Goal: Task Accomplishment & Management: Use online tool/utility

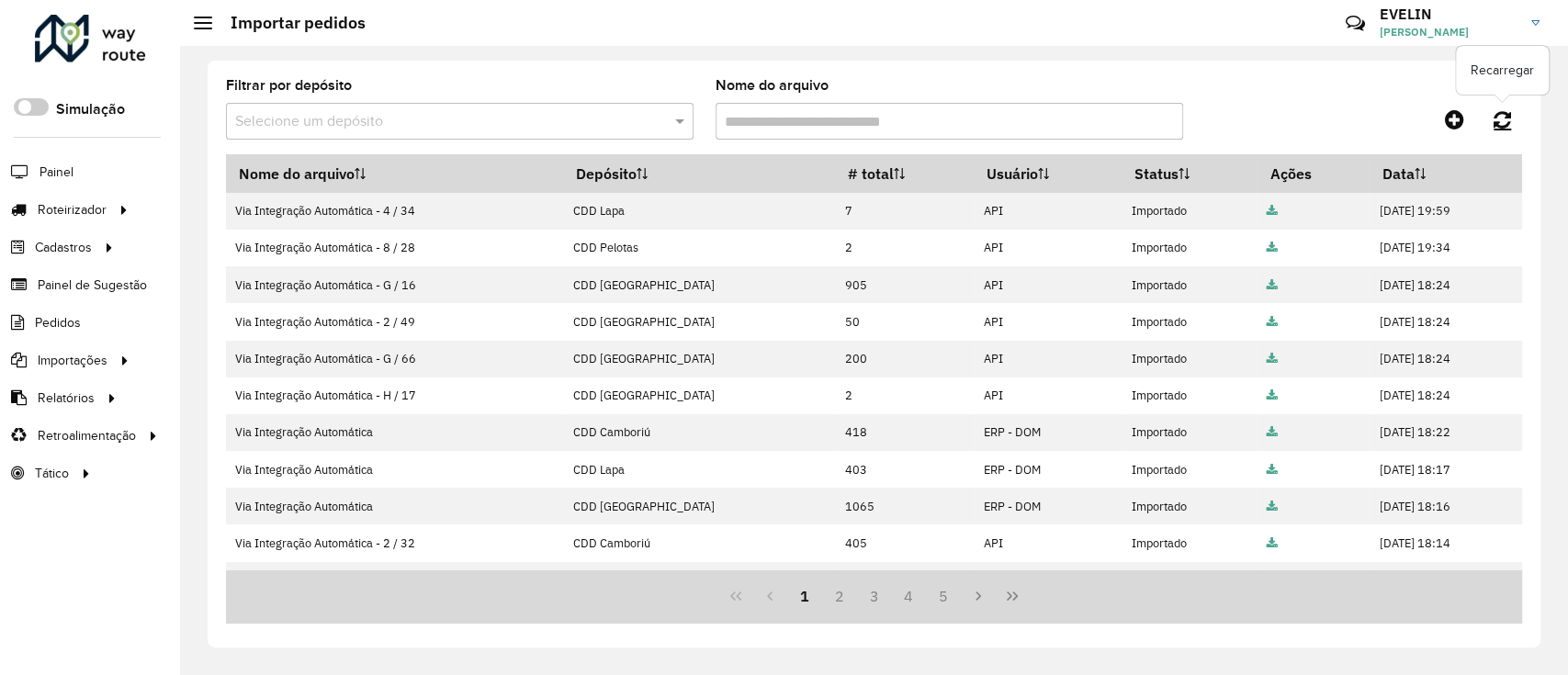
click at [1499, 116] on icon at bounding box center [1503, 119] width 18 height 20
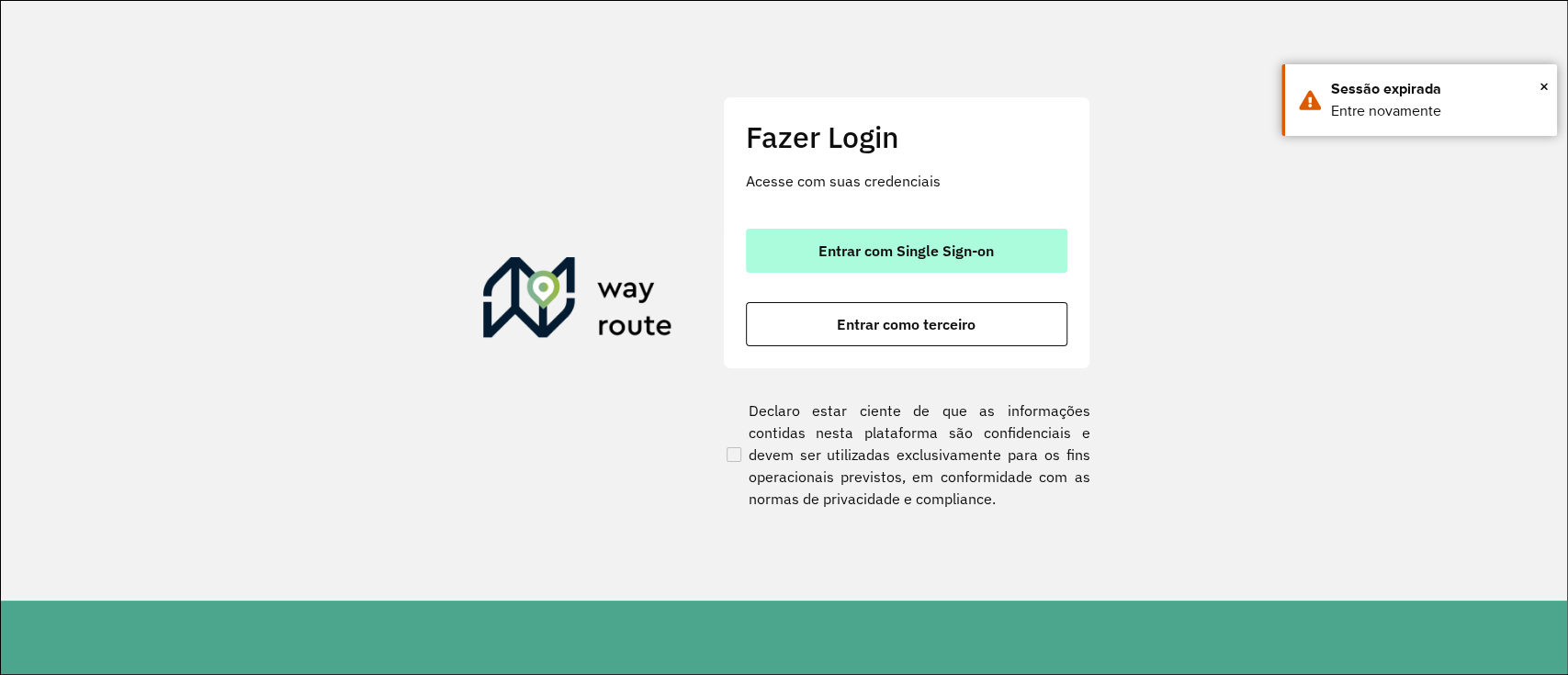
click at [997, 239] on button "Entrar com Single Sign-on" at bounding box center [907, 251] width 322 height 44
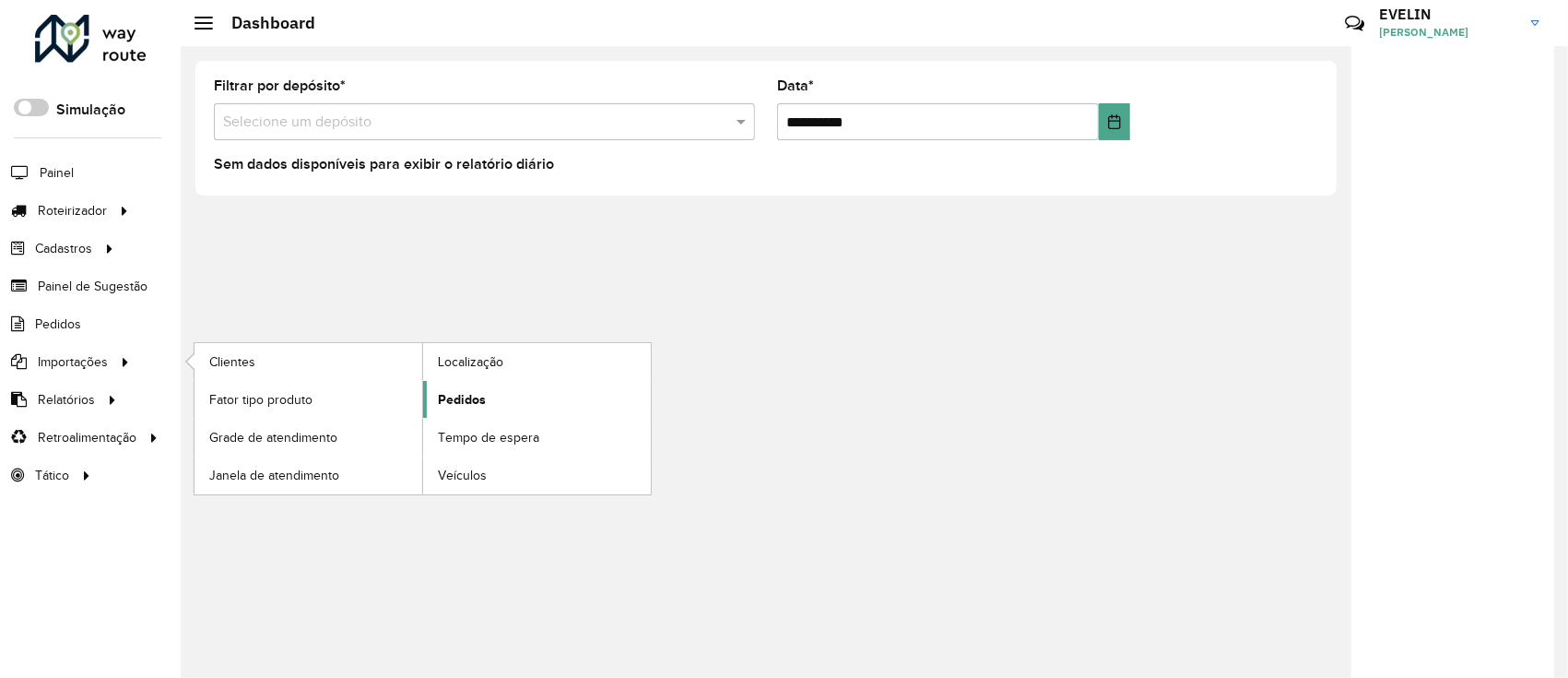
click at [439, 390] on span "Pedidos" at bounding box center [462, 399] width 48 height 19
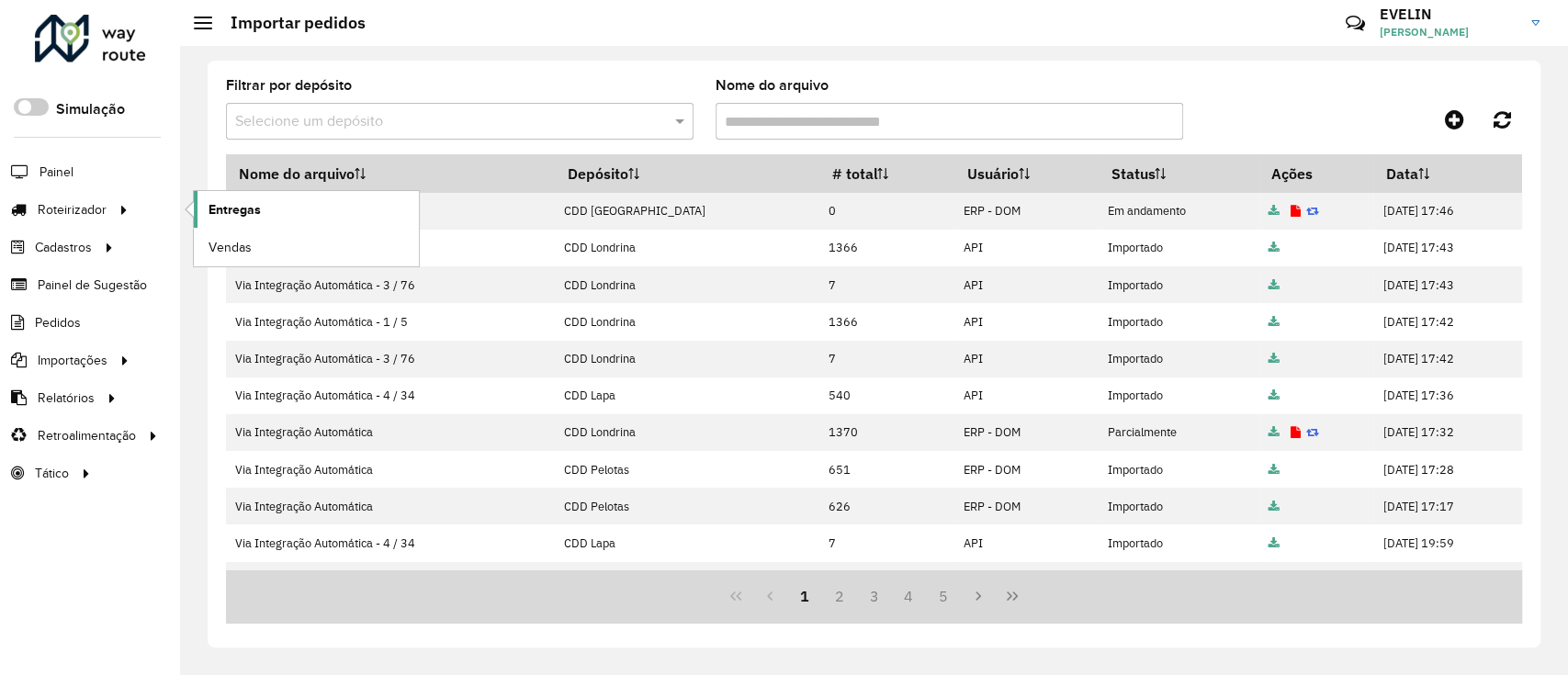
click at [235, 209] on span "Entregas" at bounding box center [234, 209] width 53 height 19
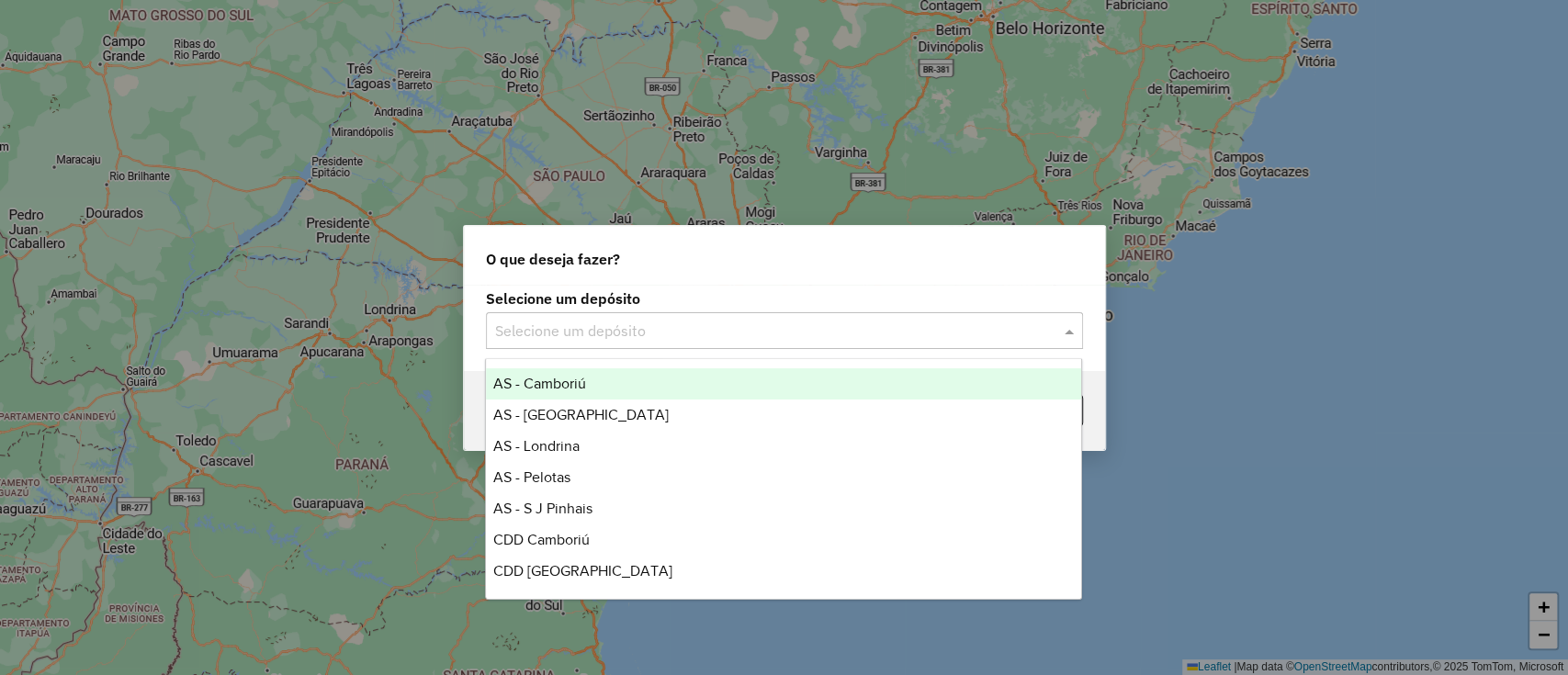
click at [598, 331] on input "text" at bounding box center [766, 332] width 542 height 22
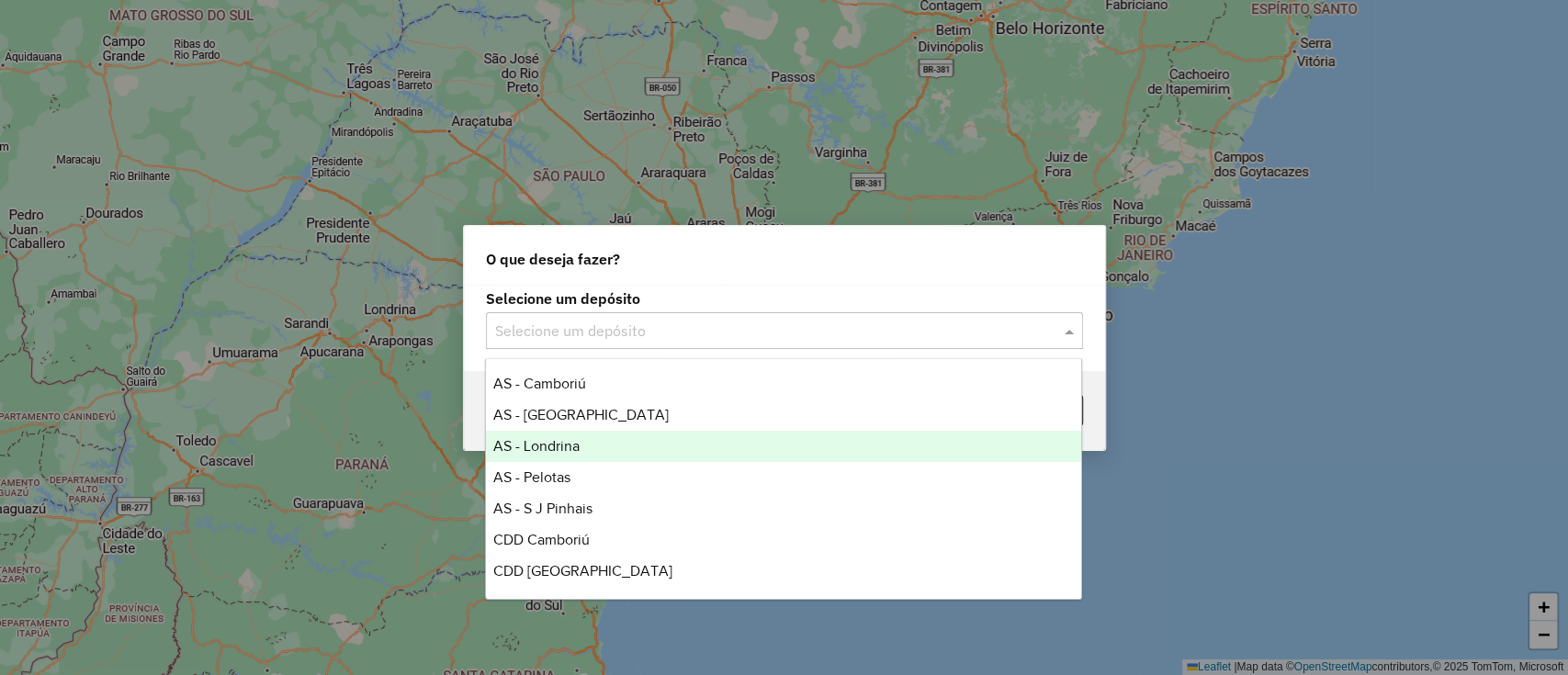
scroll to position [122, 0]
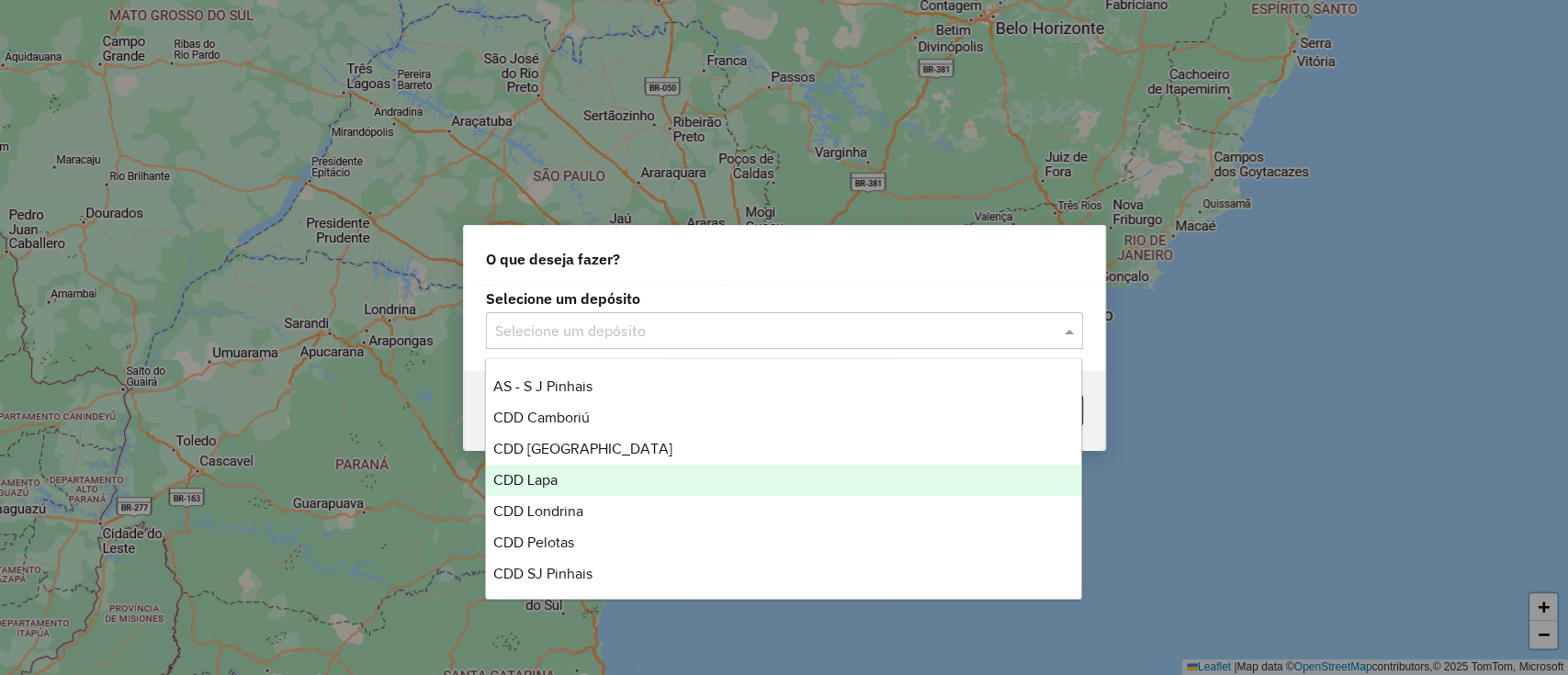
click at [577, 491] on div "CDD Lapa" at bounding box center [784, 480] width 596 height 31
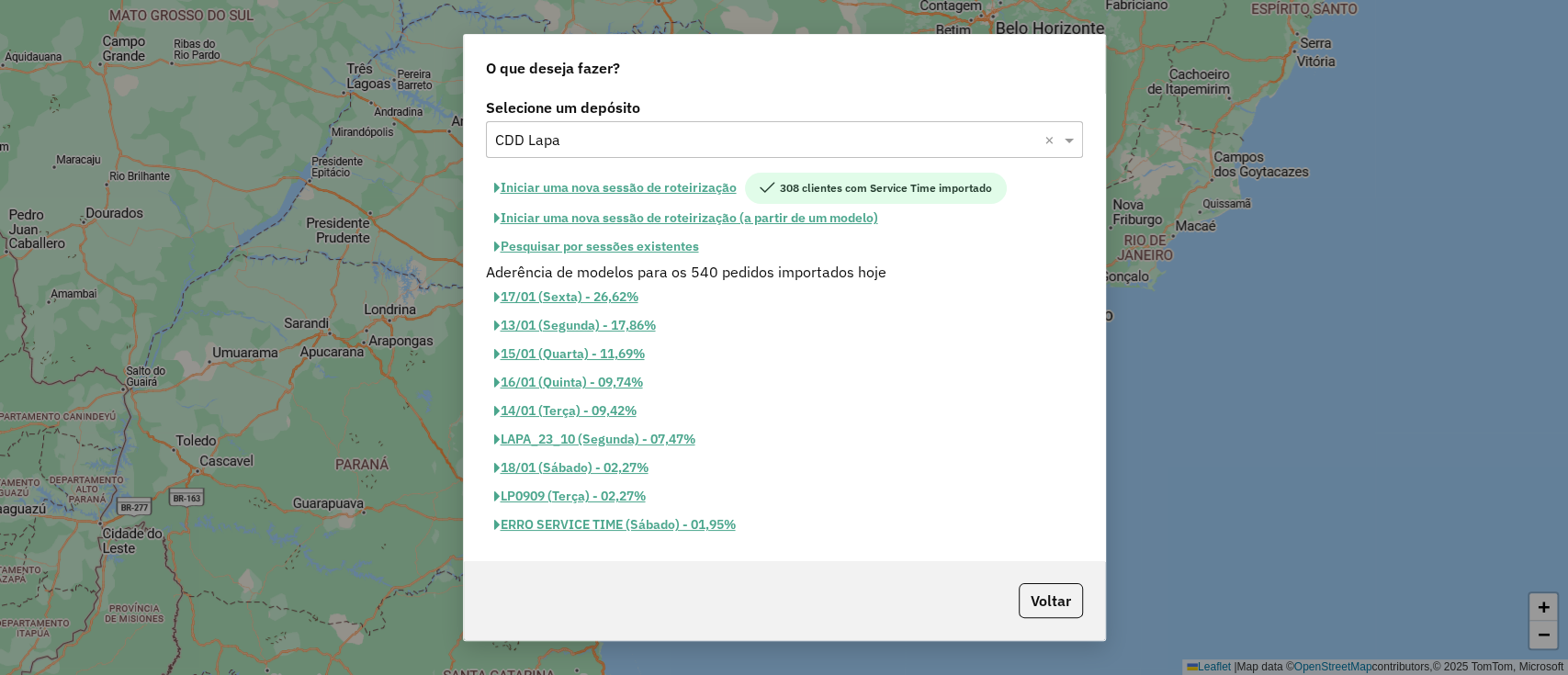
click at [622, 178] on button "Iniciar uma nova sessão de roteirização" at bounding box center [616, 187] width 259 height 31
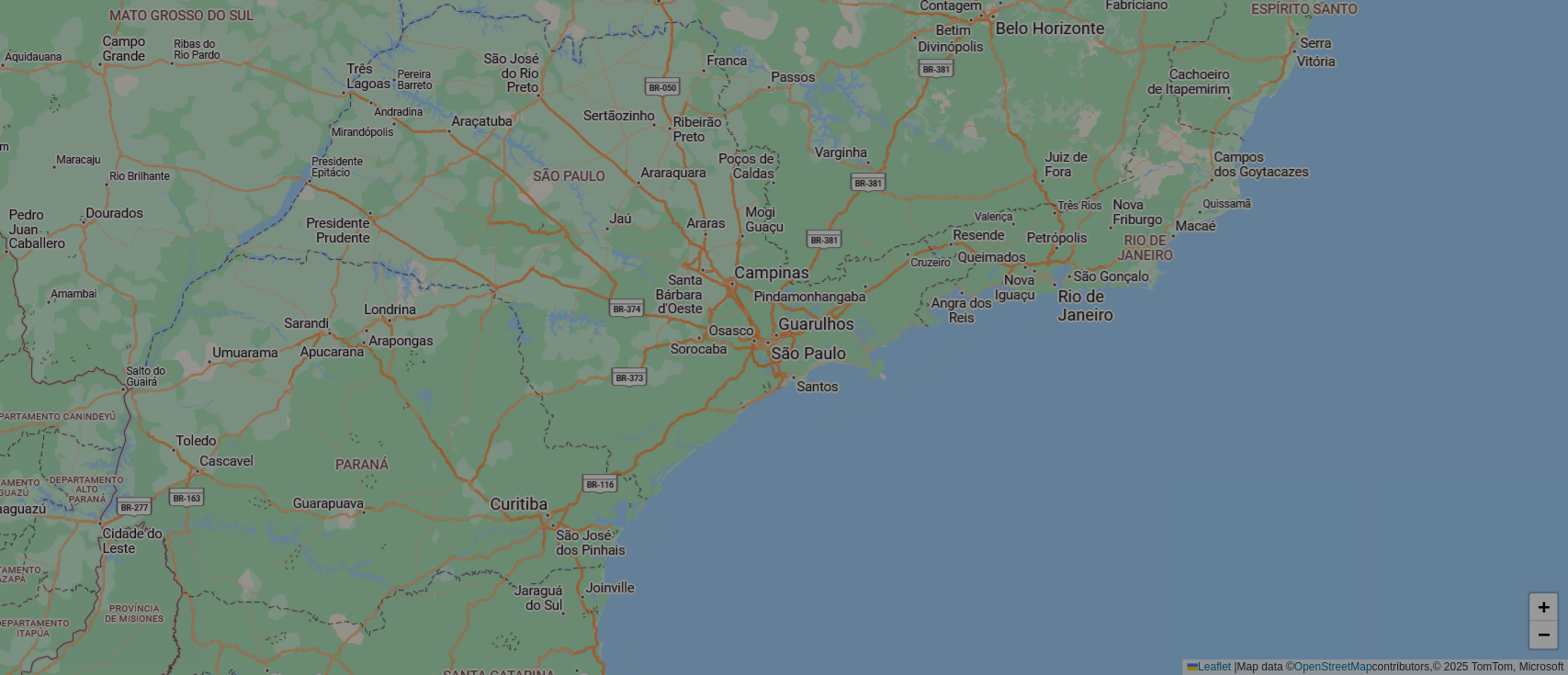
select select "*"
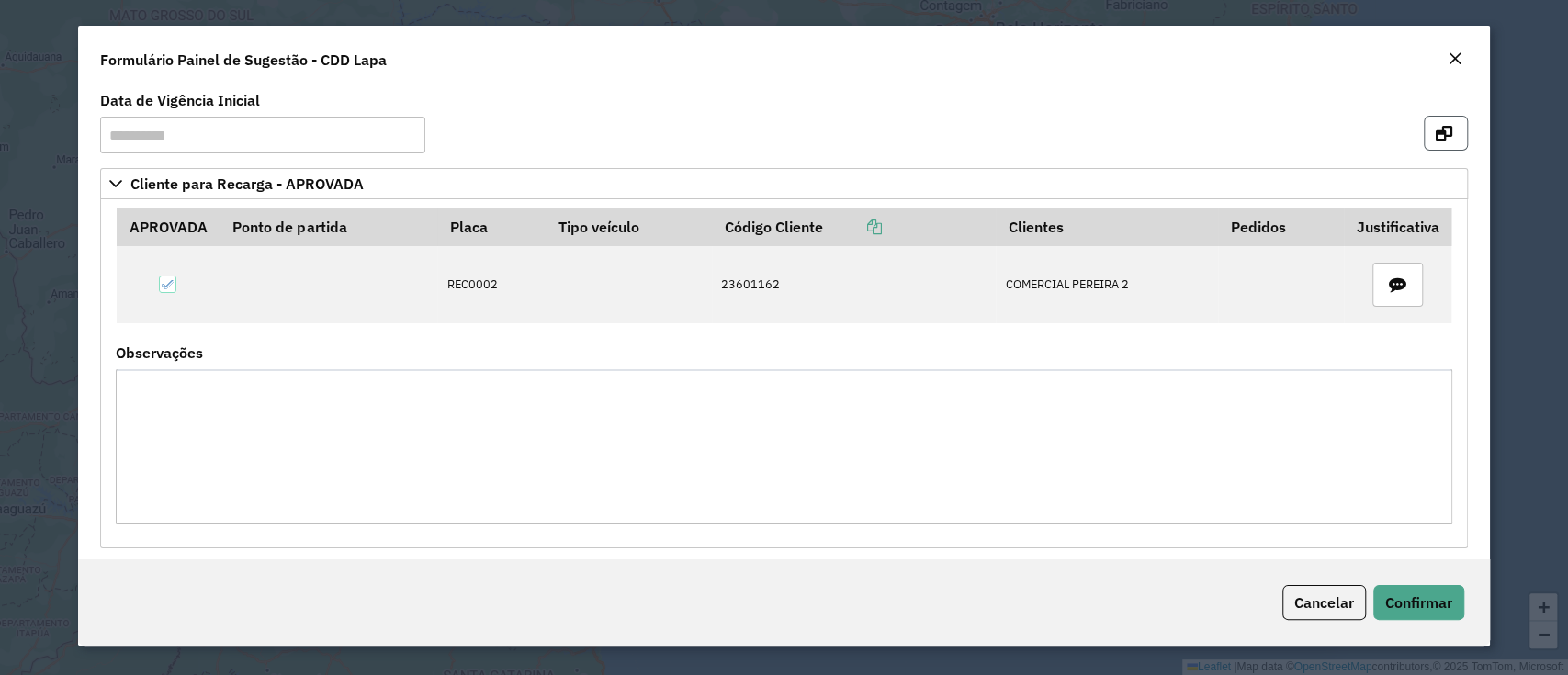
click at [1446, 134] on icon "button" at bounding box center [1444, 132] width 17 height 15
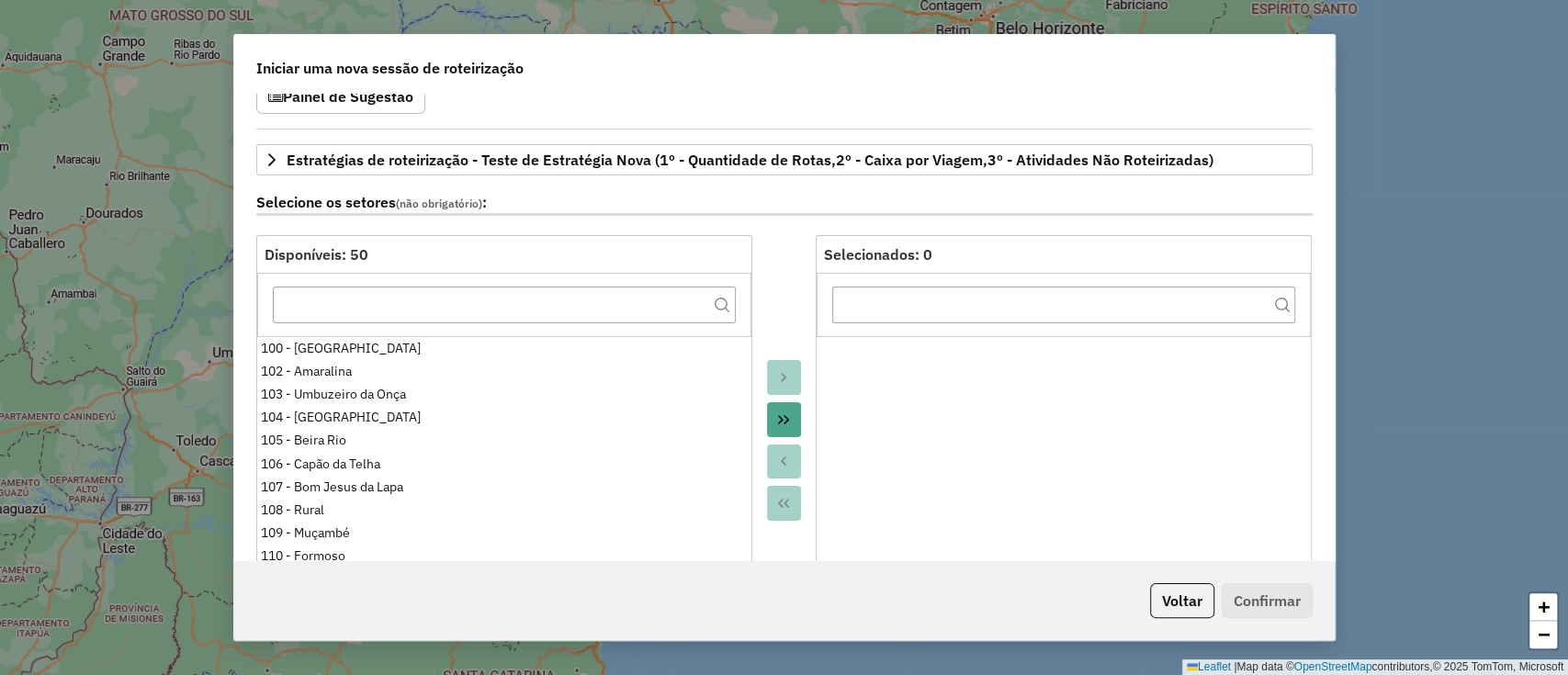
click at [785, 412] on icon "Move All to Target" at bounding box center [783, 419] width 15 height 15
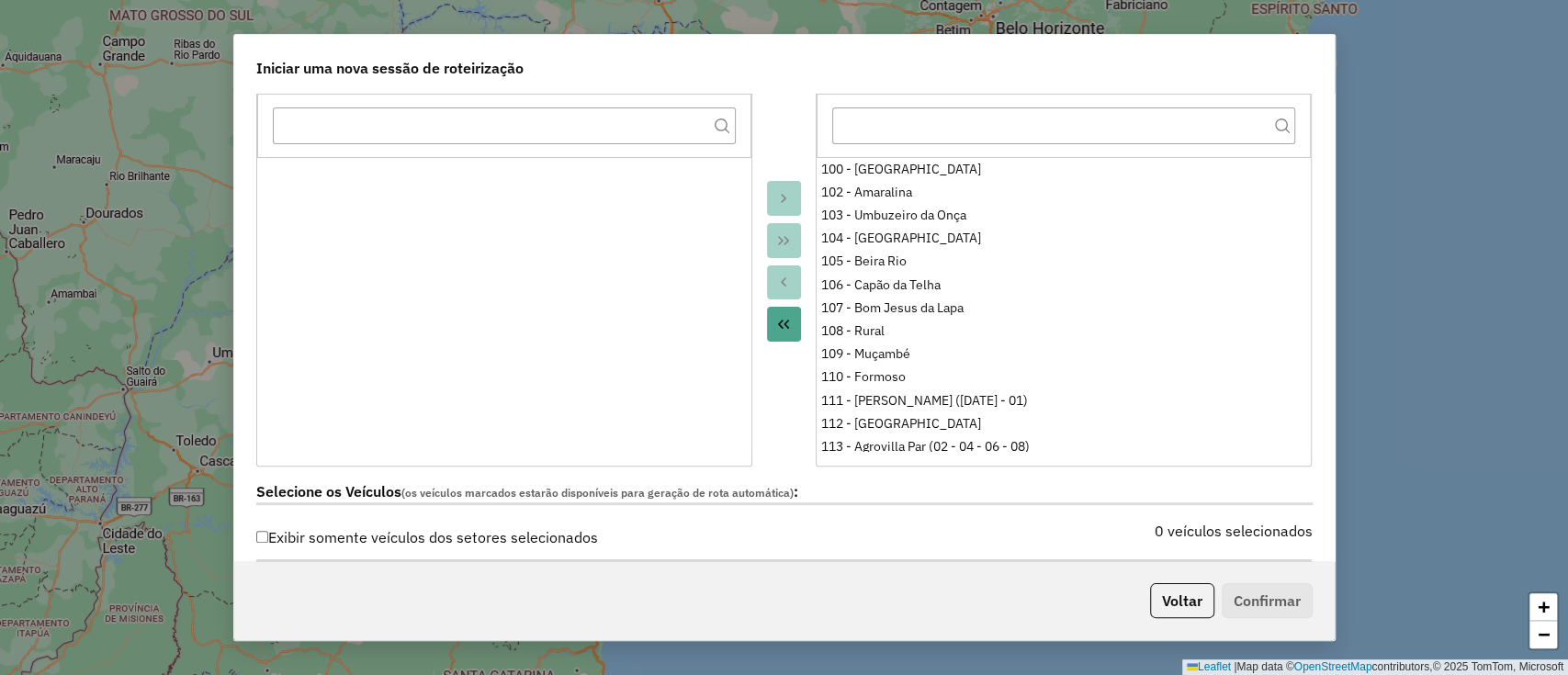
scroll to position [735, 0]
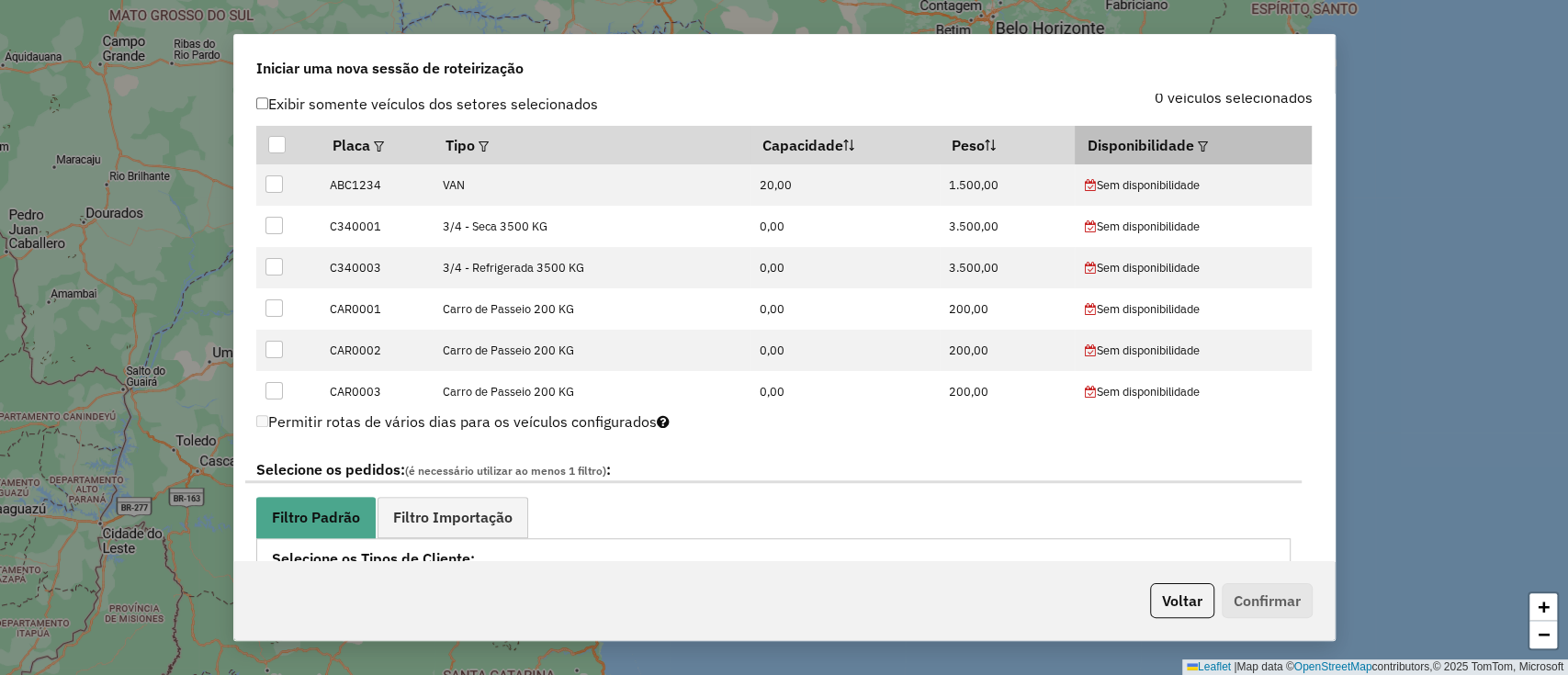
click at [1198, 141] on em at bounding box center [1203, 146] width 10 height 10
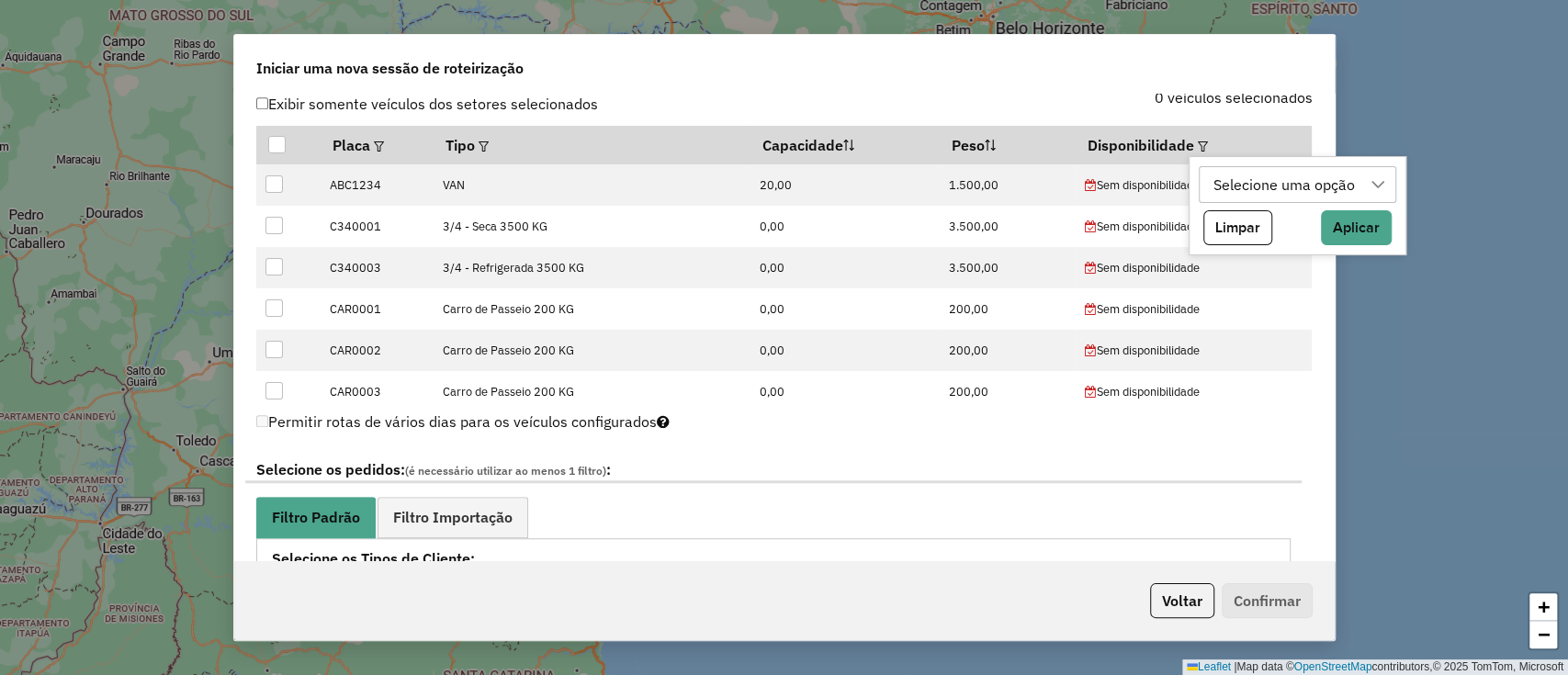
click at [1203, 183] on div "Selecione uma opção" at bounding box center [1298, 184] width 197 height 37
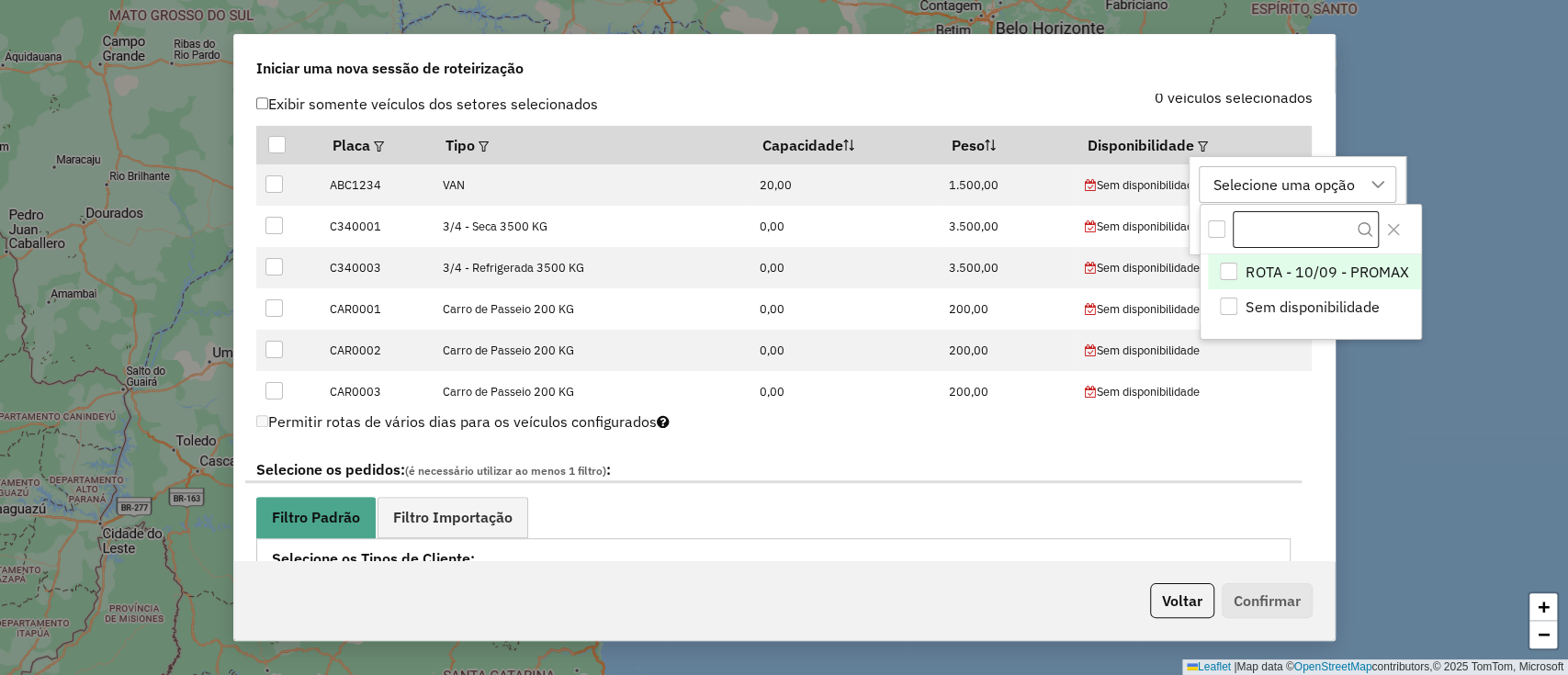
scroll to position [14, 83]
click at [1284, 278] on span "ROTA - 10/09 - PROMAX" at bounding box center [1327, 272] width 162 height 22
click at [1390, 231] on icon "Close" at bounding box center [1394, 229] width 15 height 15
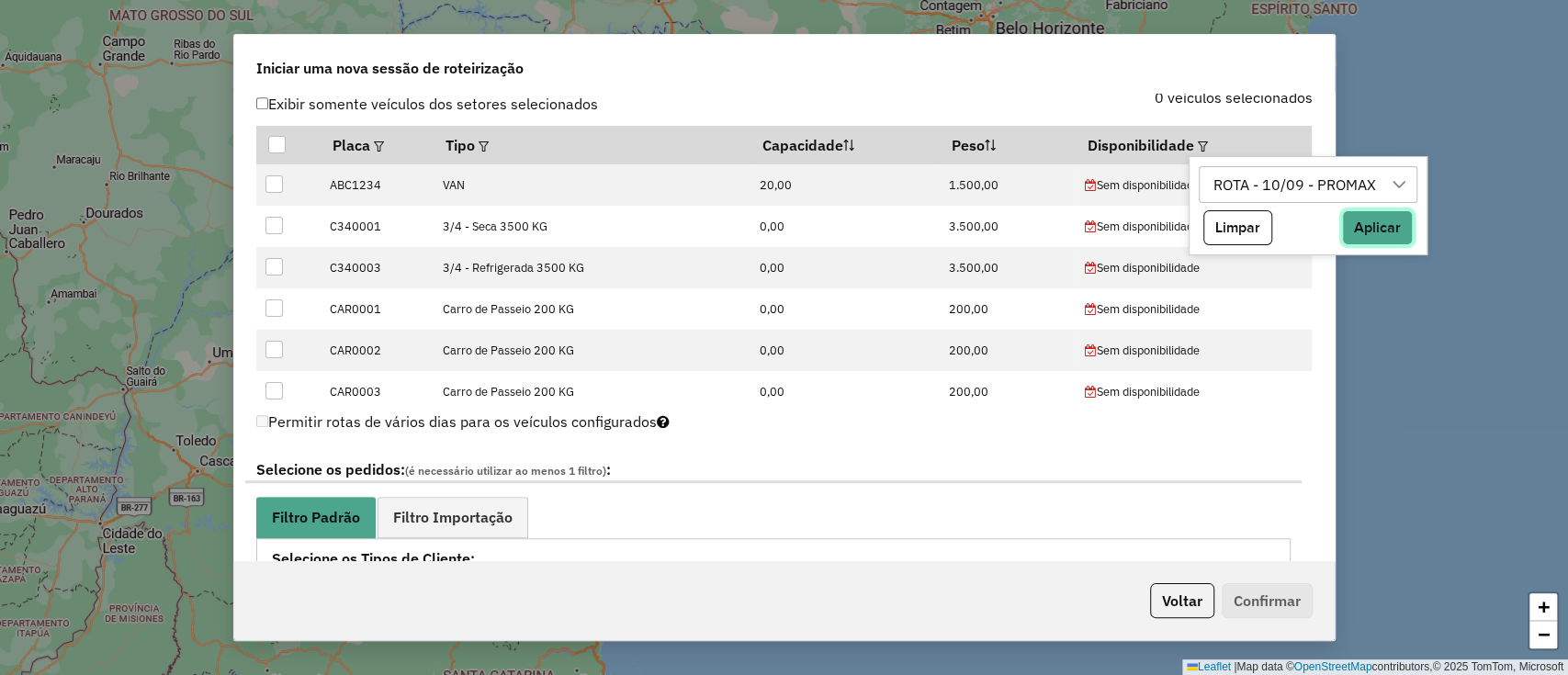
click at [1396, 237] on button "Aplicar" at bounding box center [1378, 227] width 71 height 35
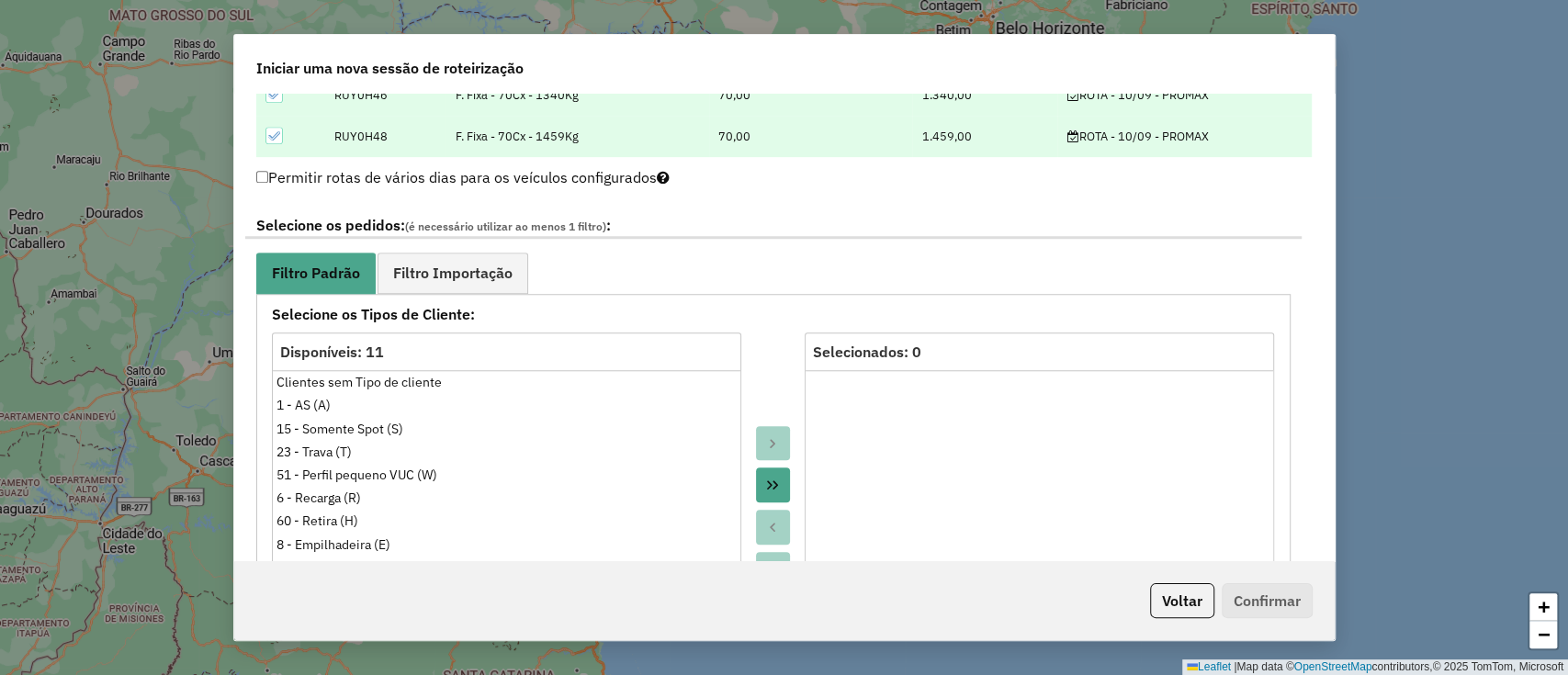
scroll to position [1102, 0]
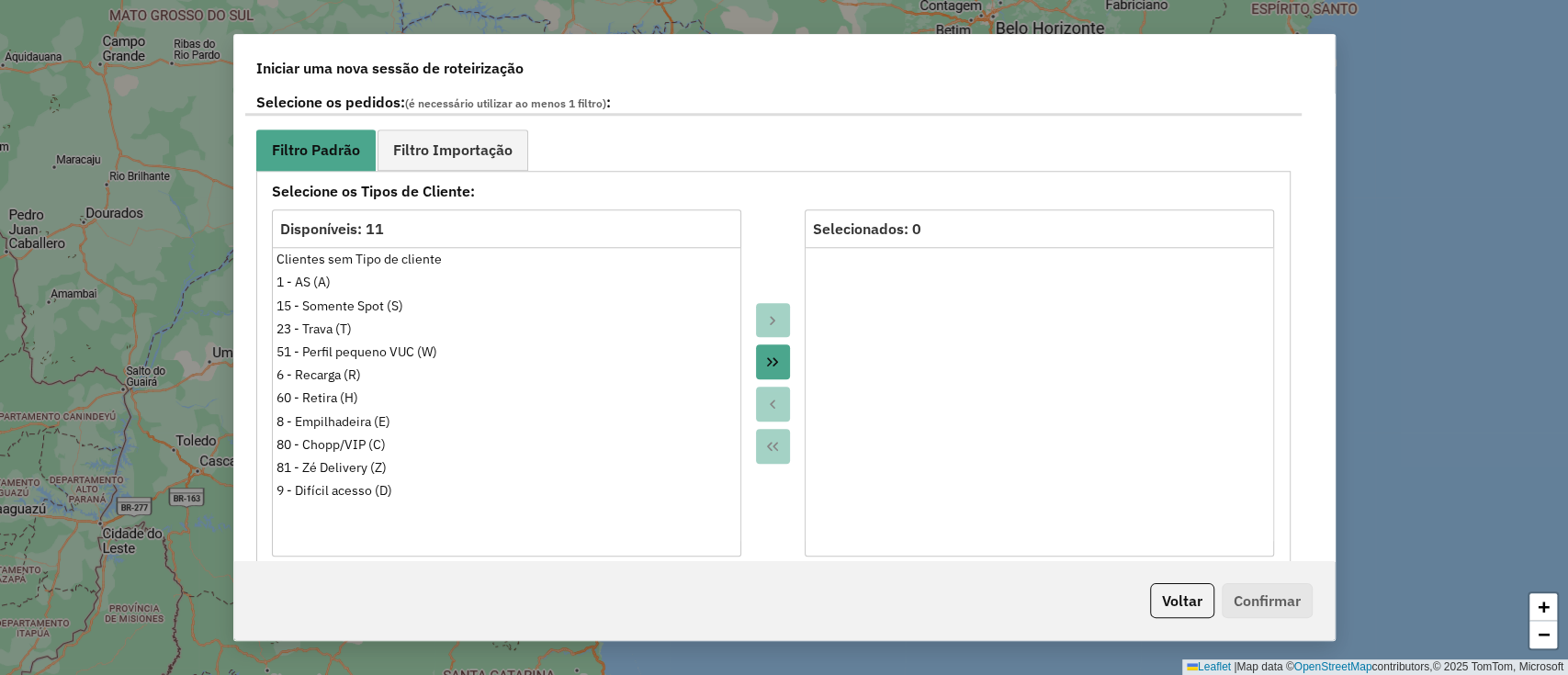
click at [757, 375] on button "Move All to Target" at bounding box center [773, 361] width 35 height 35
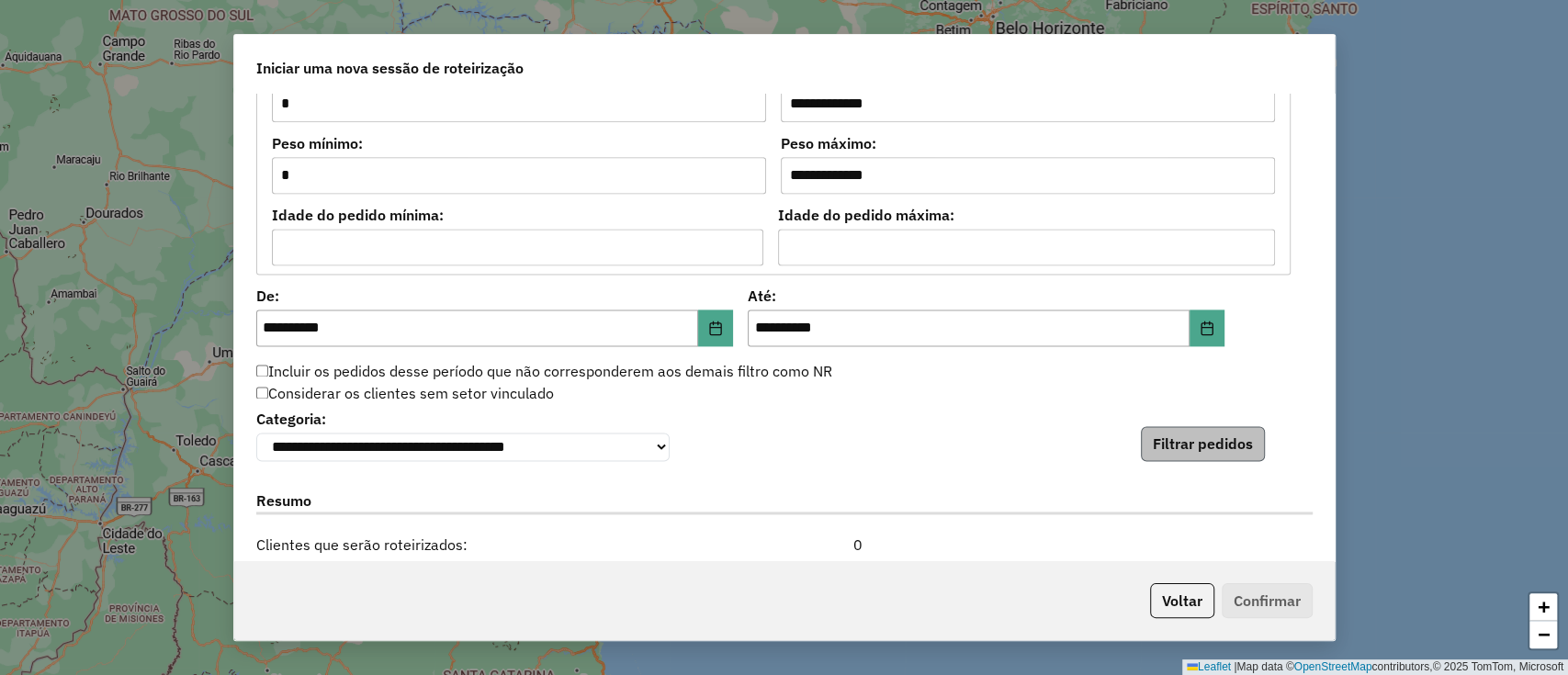
scroll to position [1713, 0]
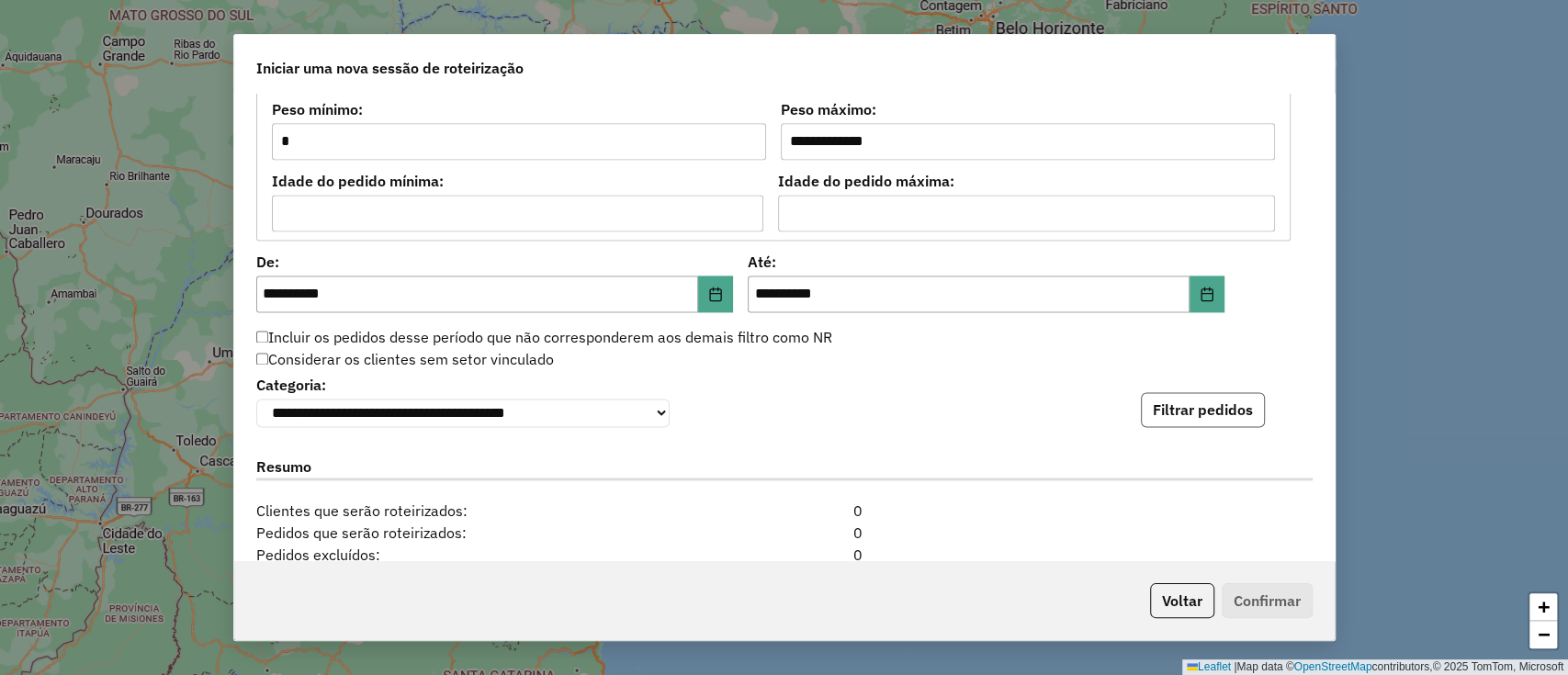
click at [1202, 407] on button "Filtrar pedidos" at bounding box center [1203, 409] width 125 height 35
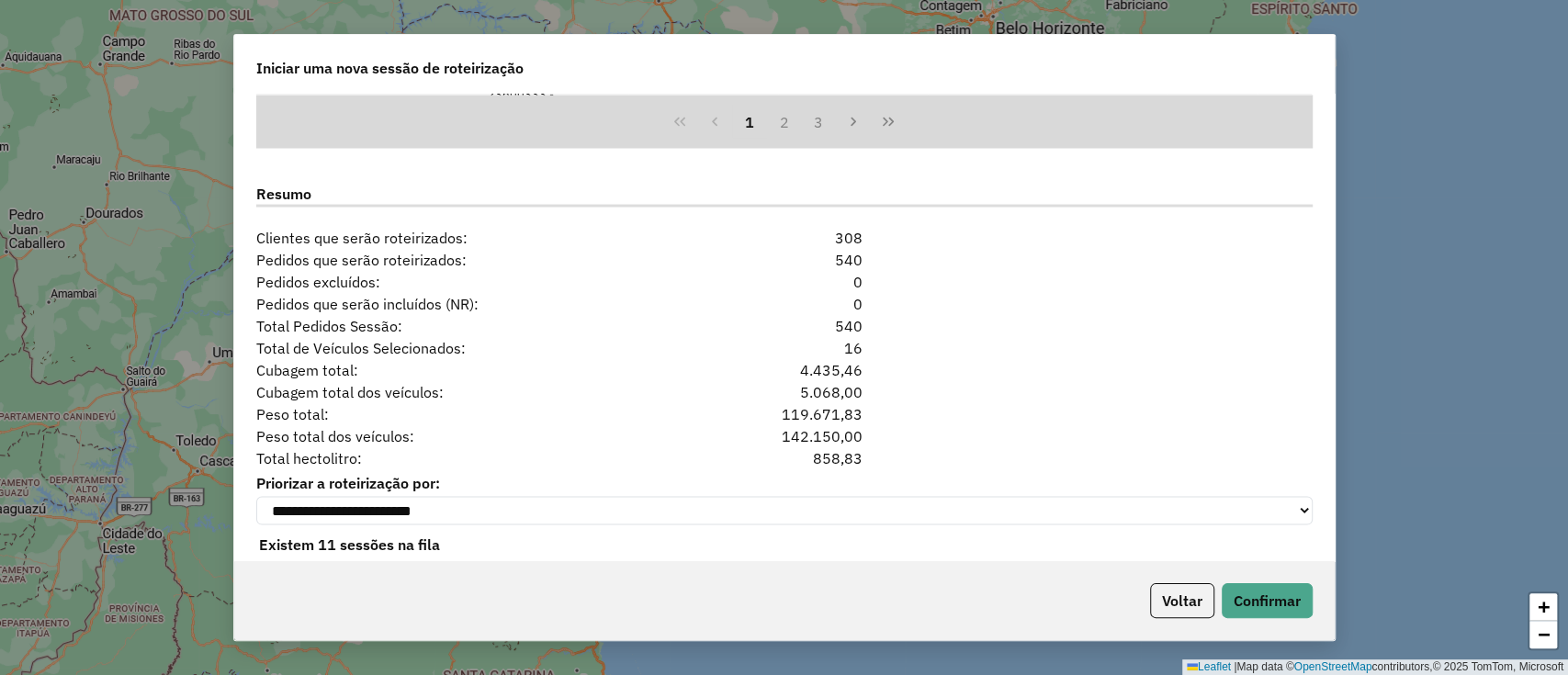
scroll to position [2395, 0]
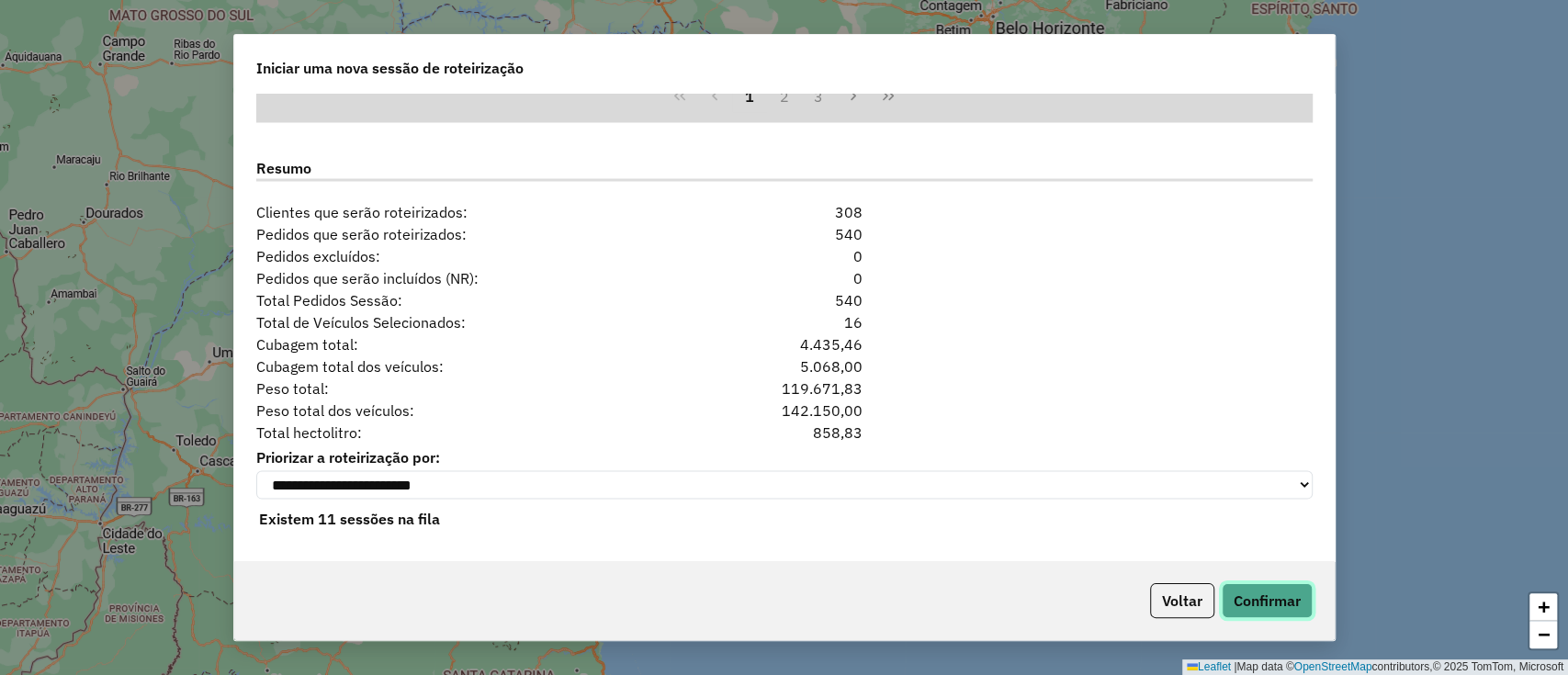
click at [1285, 592] on button "Confirmar" at bounding box center [1267, 600] width 91 height 35
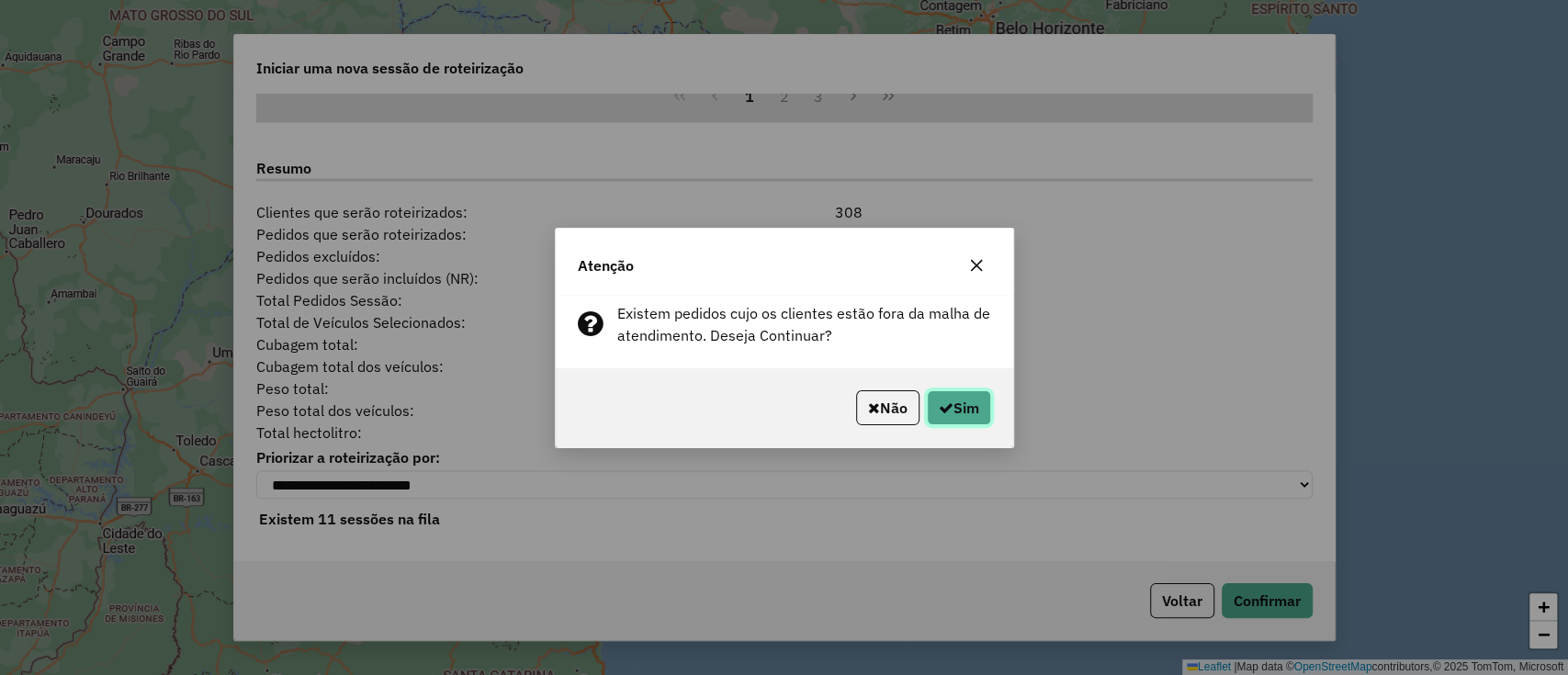
click at [967, 401] on button "Sim" at bounding box center [959, 407] width 65 height 35
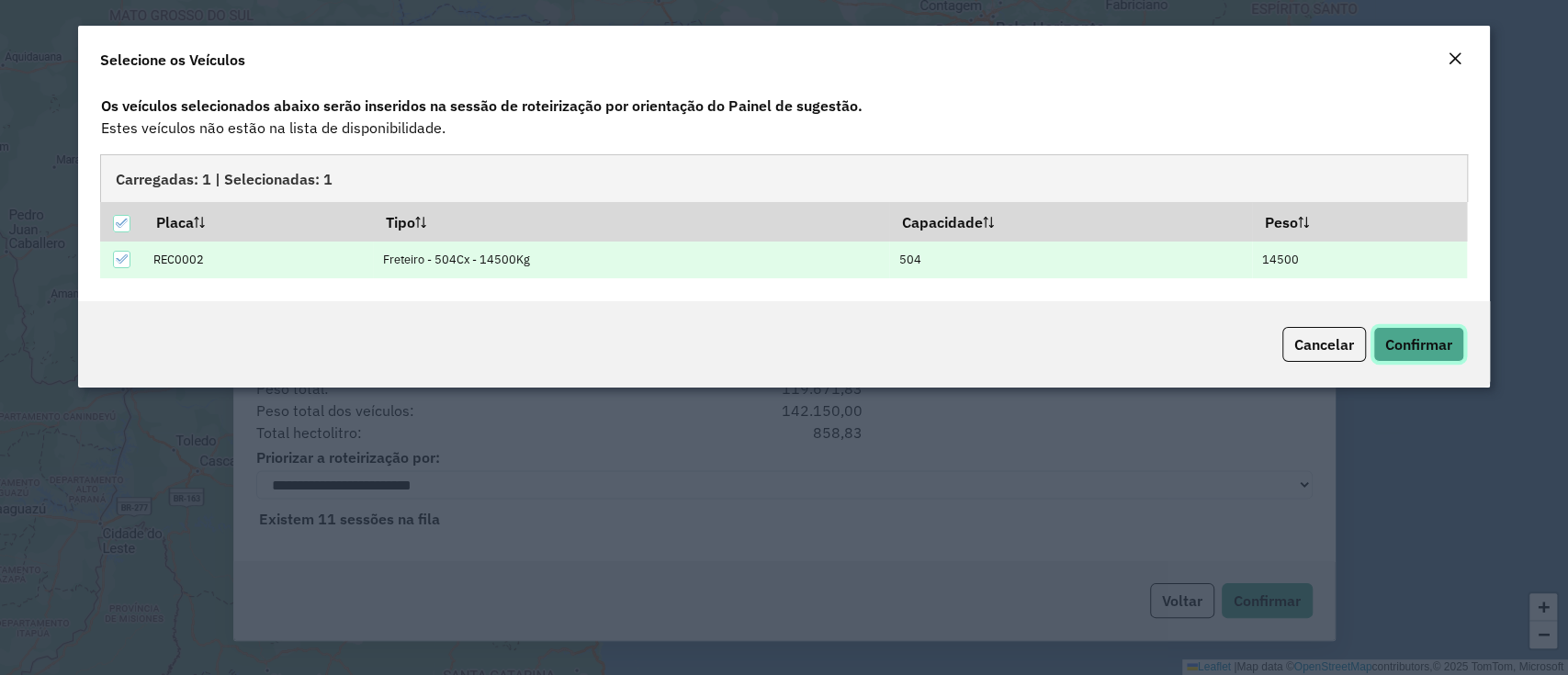
click at [1398, 336] on span "Confirmar" at bounding box center [1419, 344] width 67 height 18
